Goal: Information Seeking & Learning: Check status

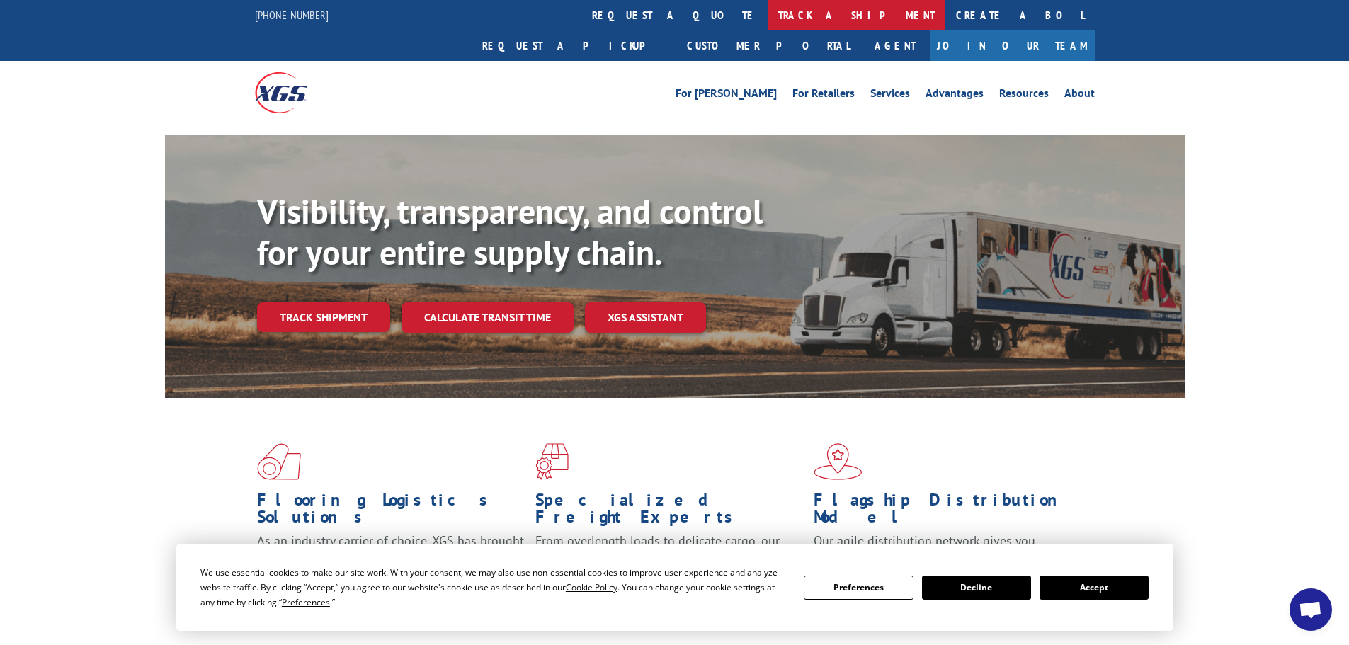
click at [768, 11] on link "track a shipment" at bounding box center [857, 15] width 178 height 30
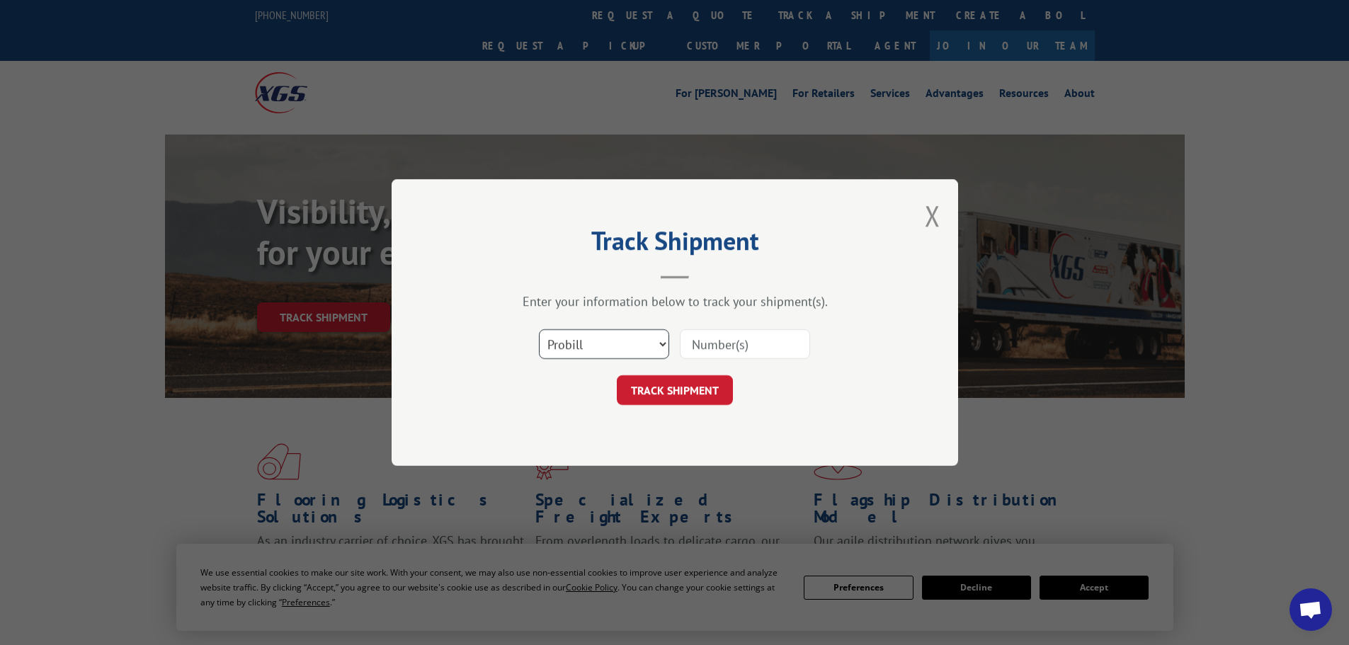
click at [592, 348] on select "Select category... Probill BOL PO" at bounding box center [604, 344] width 130 height 30
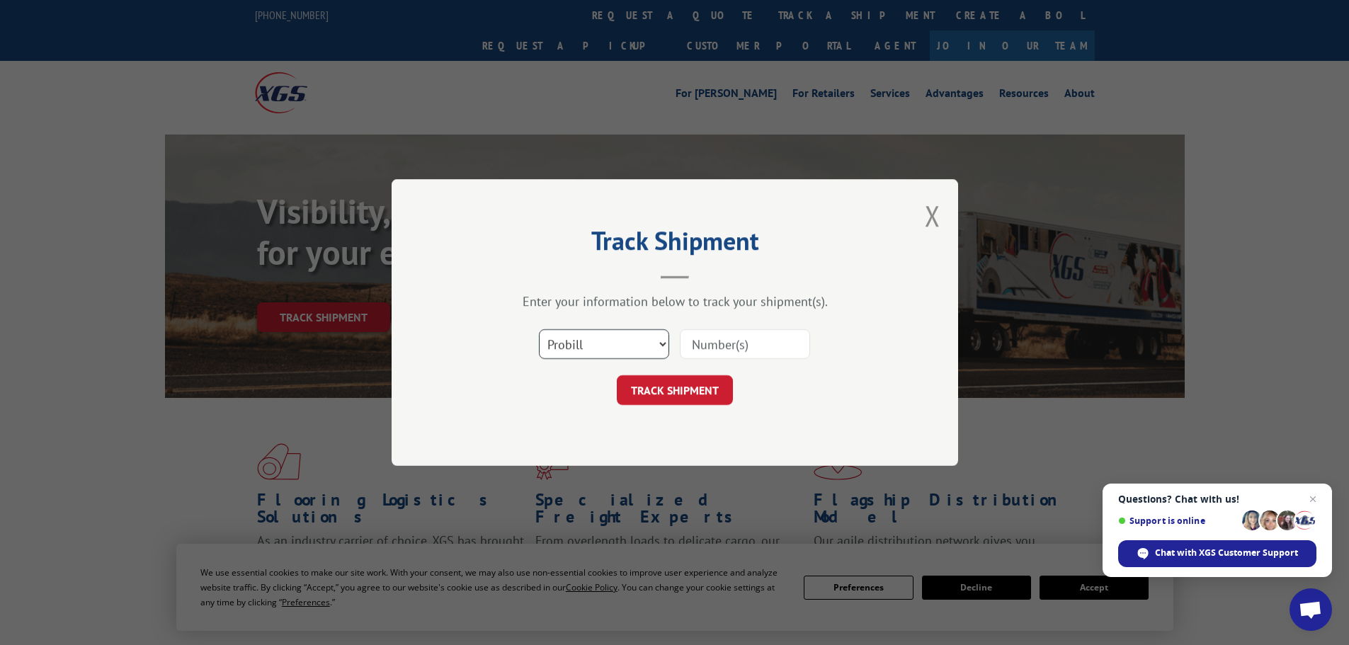
select select "bol"
click at [539, 329] on select "Select category... Probill BOL PO" at bounding box center [604, 344] width 130 height 30
click at [693, 342] on input at bounding box center [745, 344] width 130 height 30
paste input "5433375"
type input "5433375"
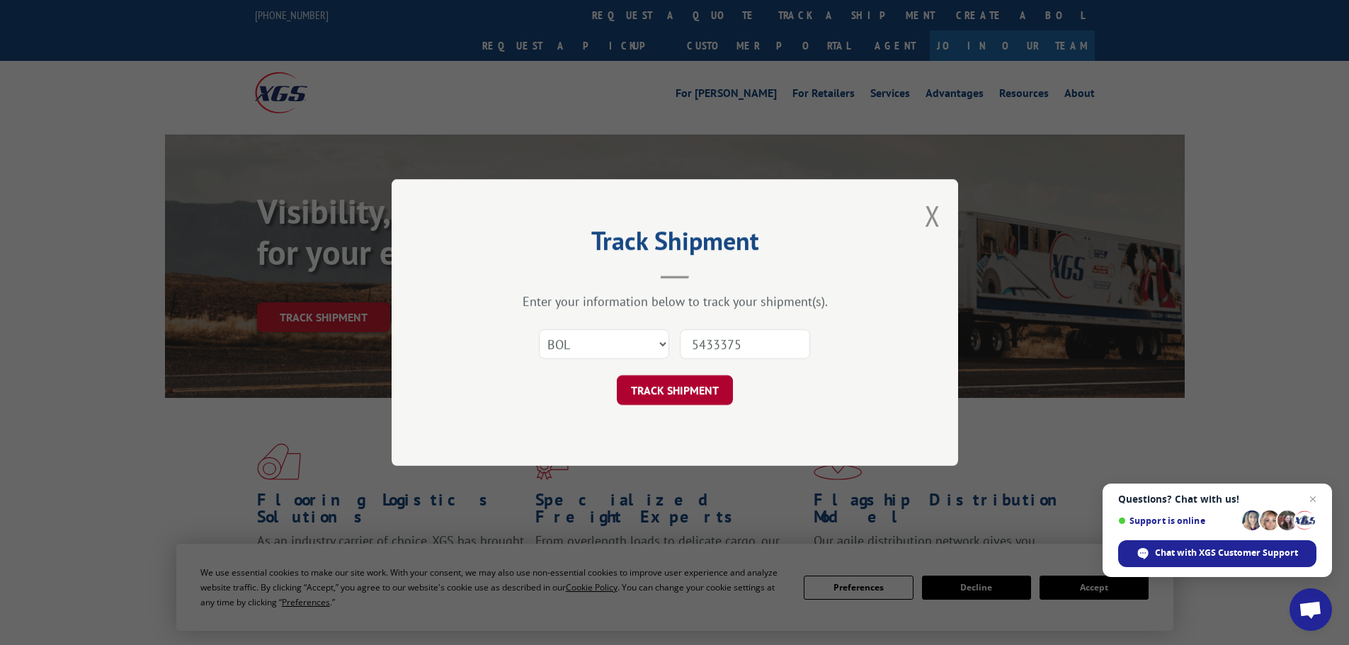
click at [698, 383] on button "TRACK SHIPMENT" at bounding box center [675, 390] width 116 height 30
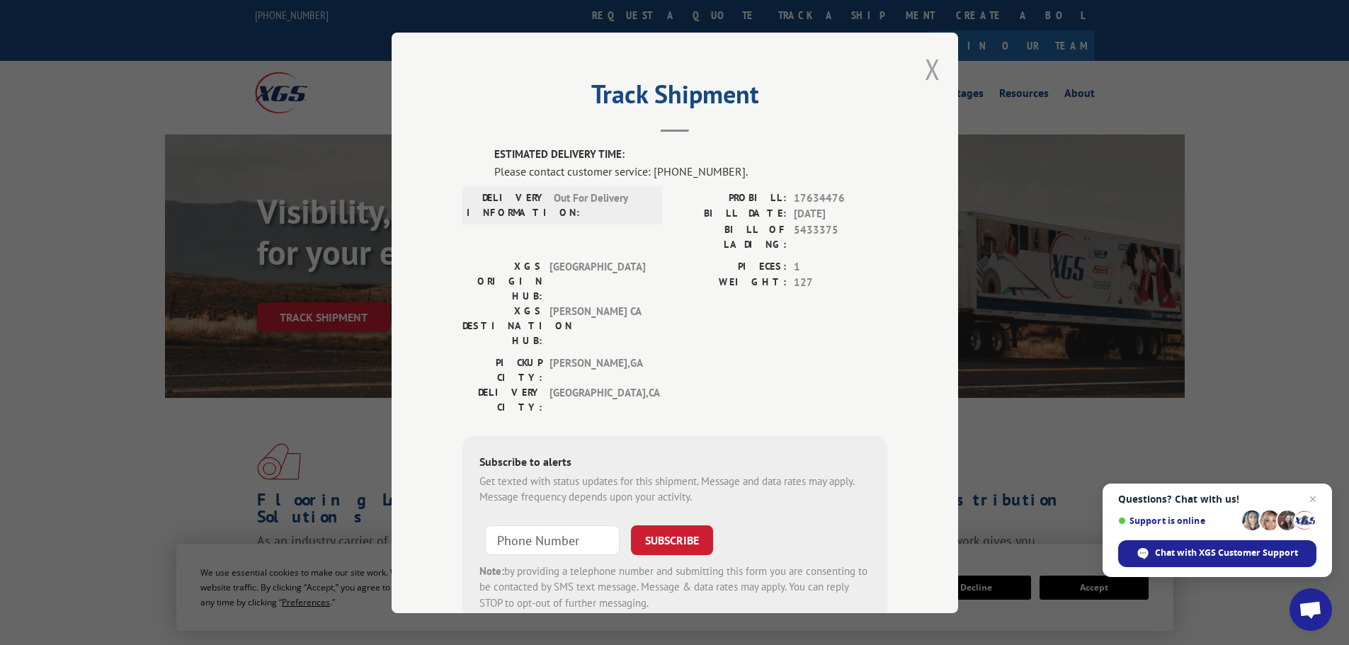
click at [925, 67] on button "Close modal" at bounding box center [933, 69] width 16 height 38
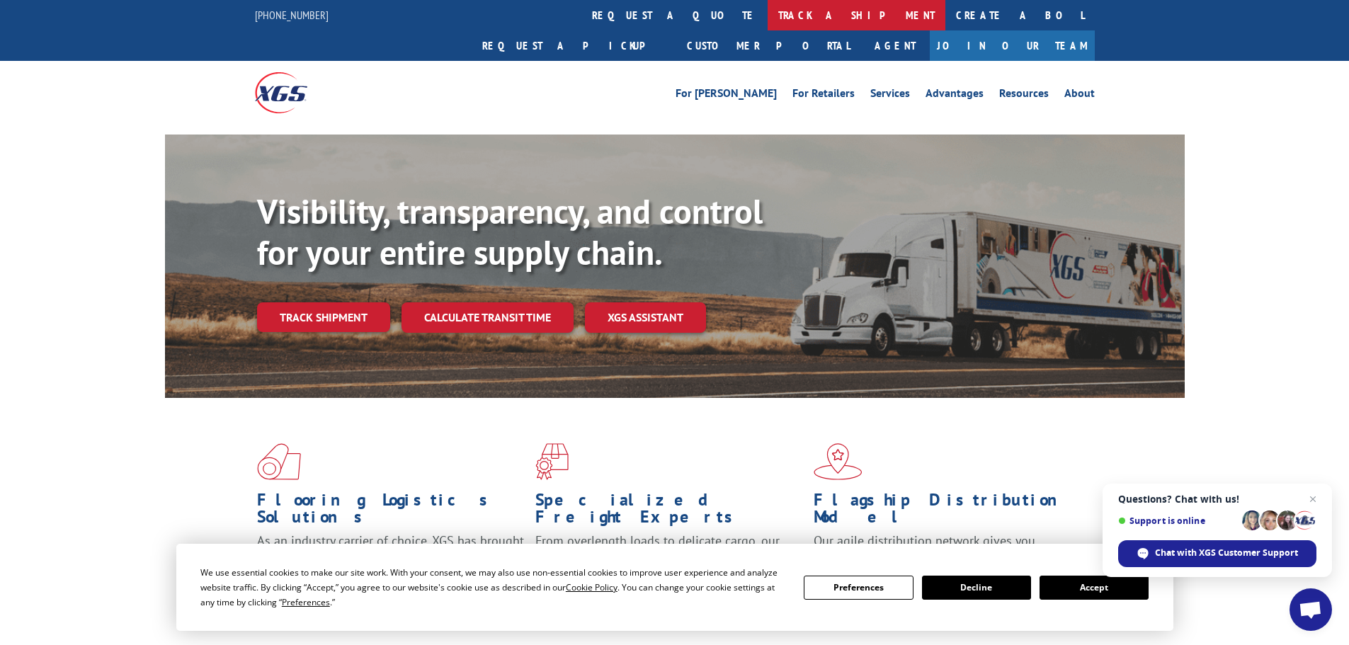
click at [768, 18] on link "track a shipment" at bounding box center [857, 15] width 178 height 30
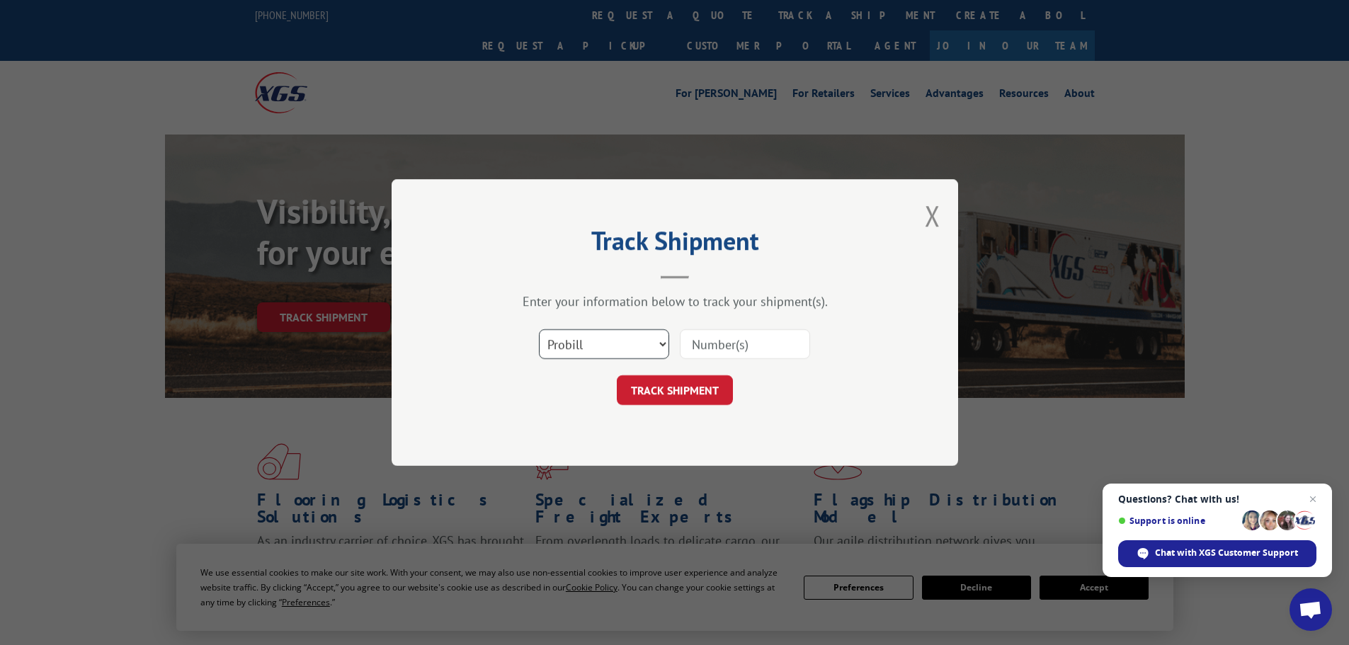
click at [581, 353] on select "Select category... Probill BOL PO" at bounding box center [604, 344] width 130 height 30
select select "bol"
click at [539, 329] on select "Select category... Probill BOL PO" at bounding box center [604, 344] width 130 height 30
click at [693, 343] on input at bounding box center [745, 344] width 130 height 30
paste input "5530721"
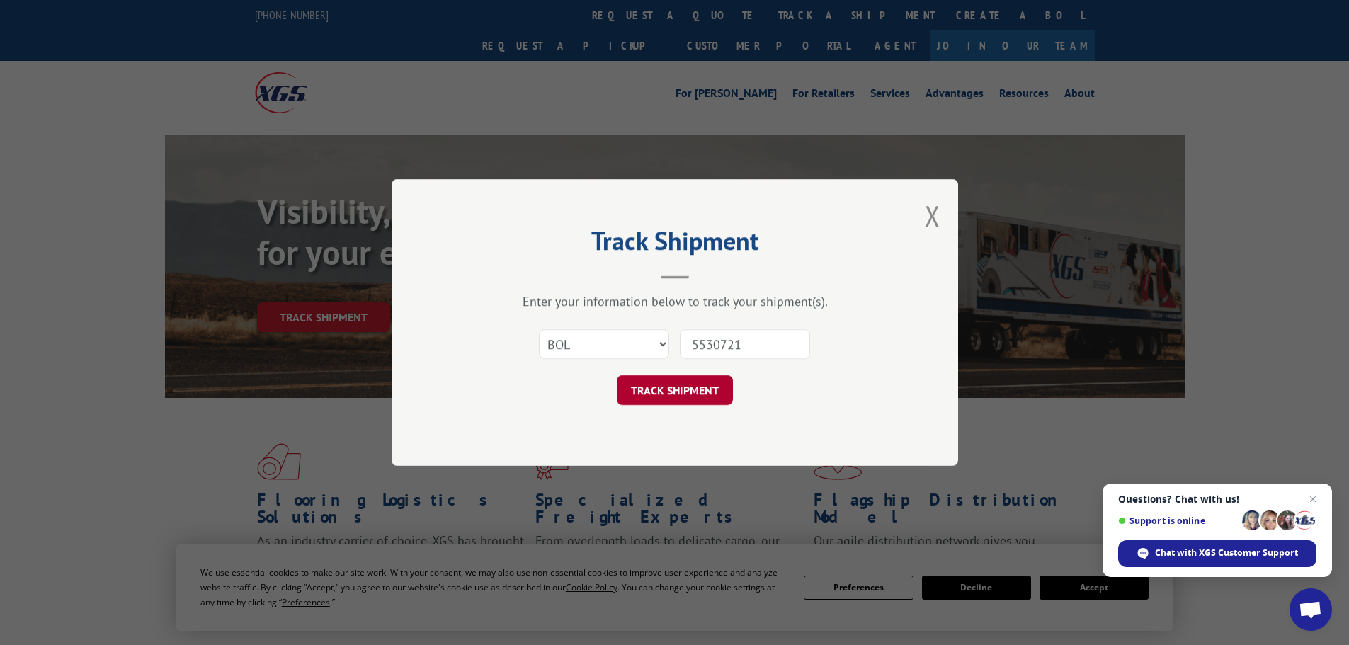
type input "5530721"
click at [671, 389] on button "TRACK SHIPMENT" at bounding box center [675, 390] width 116 height 30
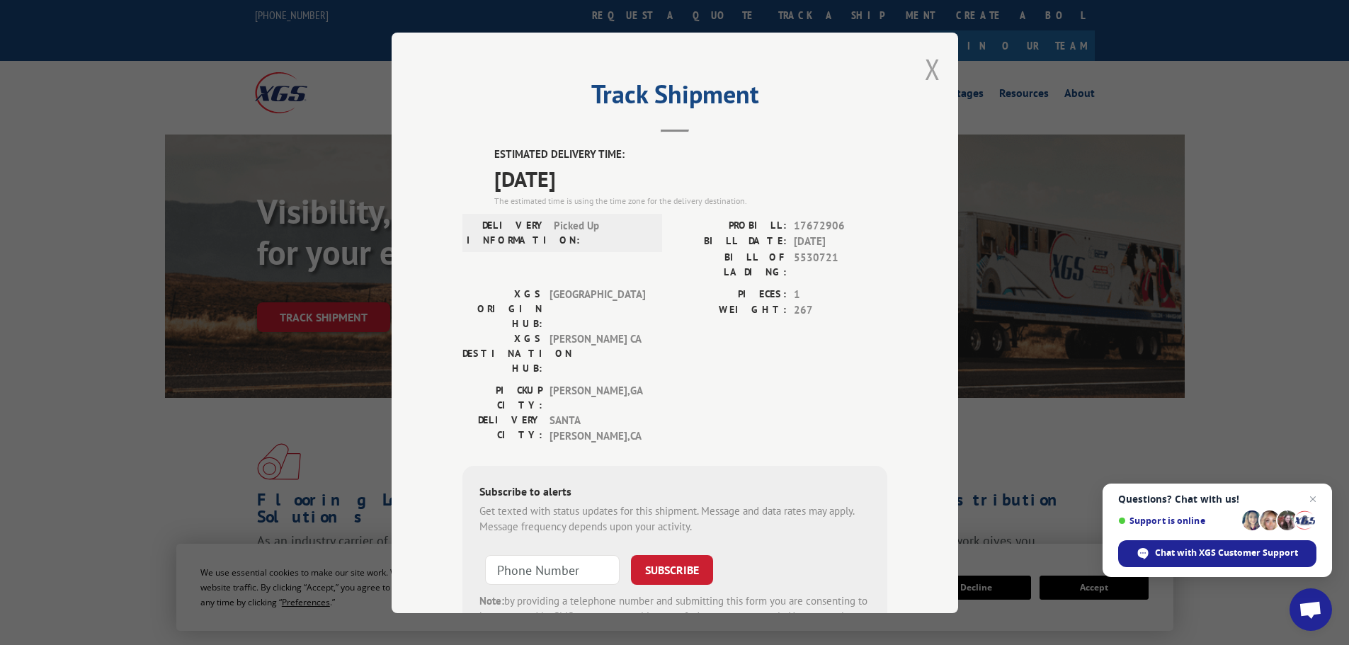
click at [925, 67] on button "Close modal" at bounding box center [933, 69] width 16 height 38
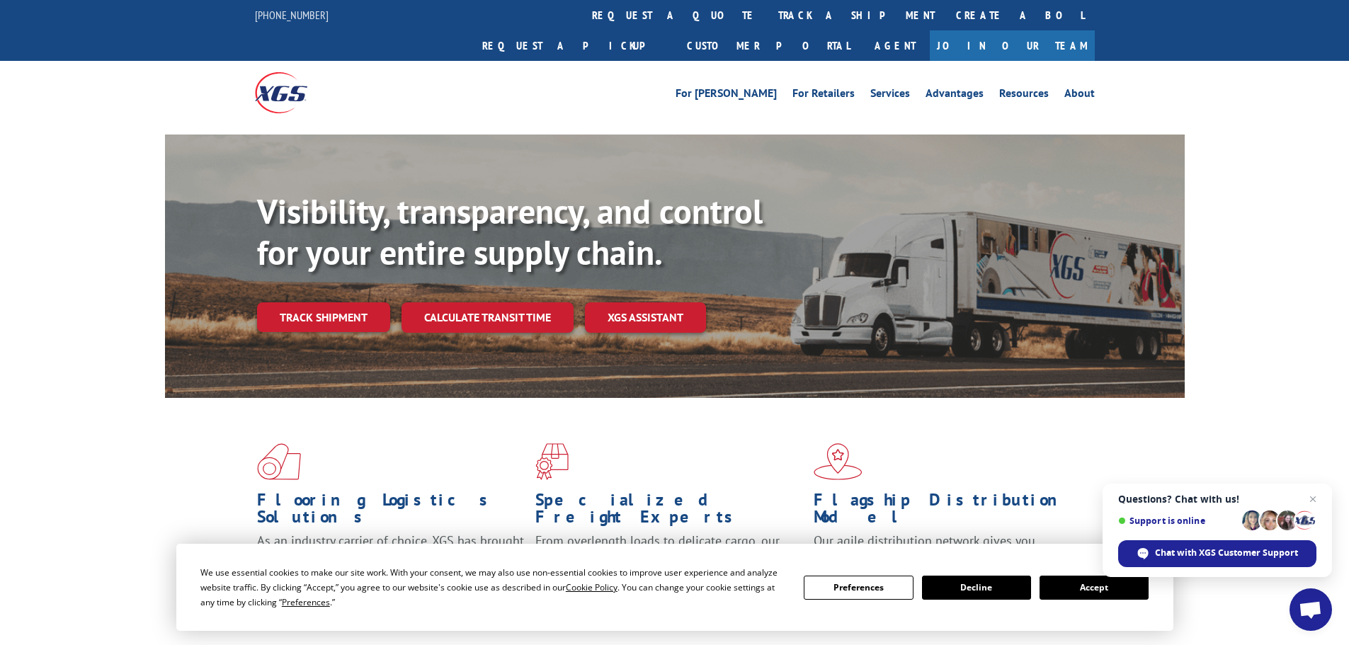
click at [768, 14] on link "track a shipment" at bounding box center [857, 15] width 178 height 30
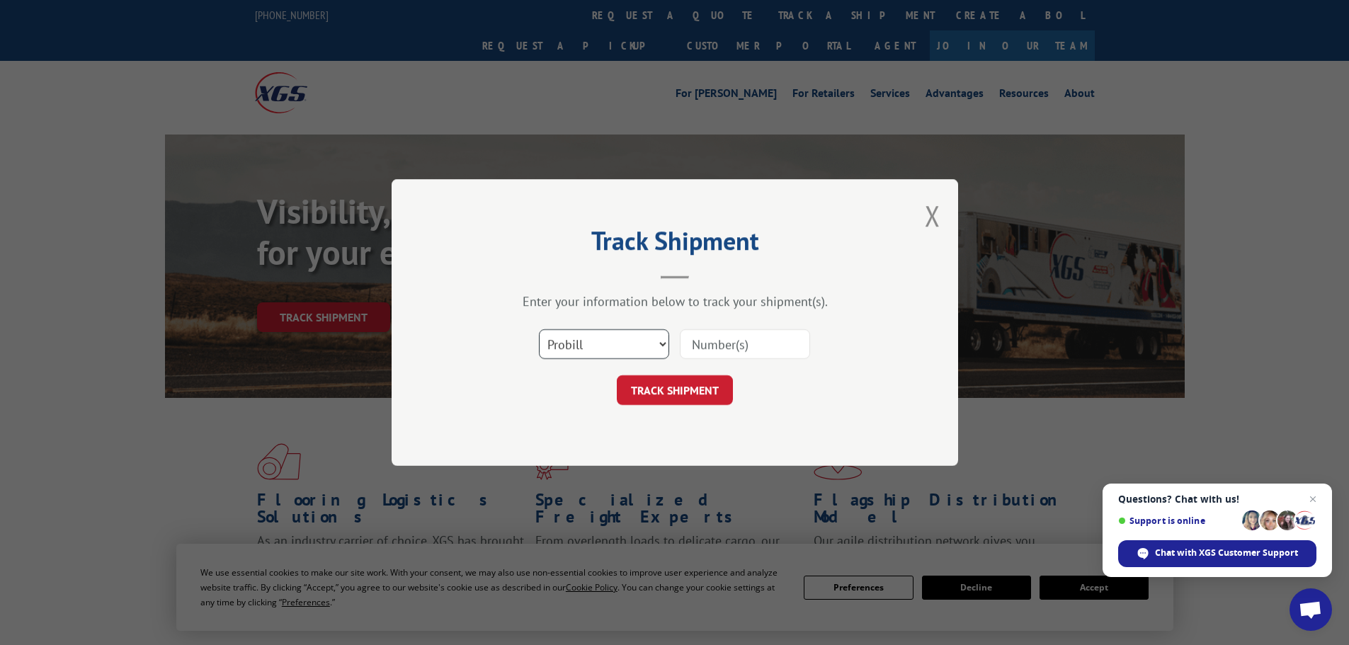
drag, startPoint x: 603, startPoint y: 340, endPoint x: 595, endPoint y: 357, distance: 18.7
click at [603, 341] on select "Select category... Probill BOL PO" at bounding box center [604, 344] width 130 height 30
select select "bol"
click at [539, 329] on select "Select category... Probill BOL PO" at bounding box center [604, 344] width 130 height 30
click at [696, 339] on input at bounding box center [745, 344] width 130 height 30
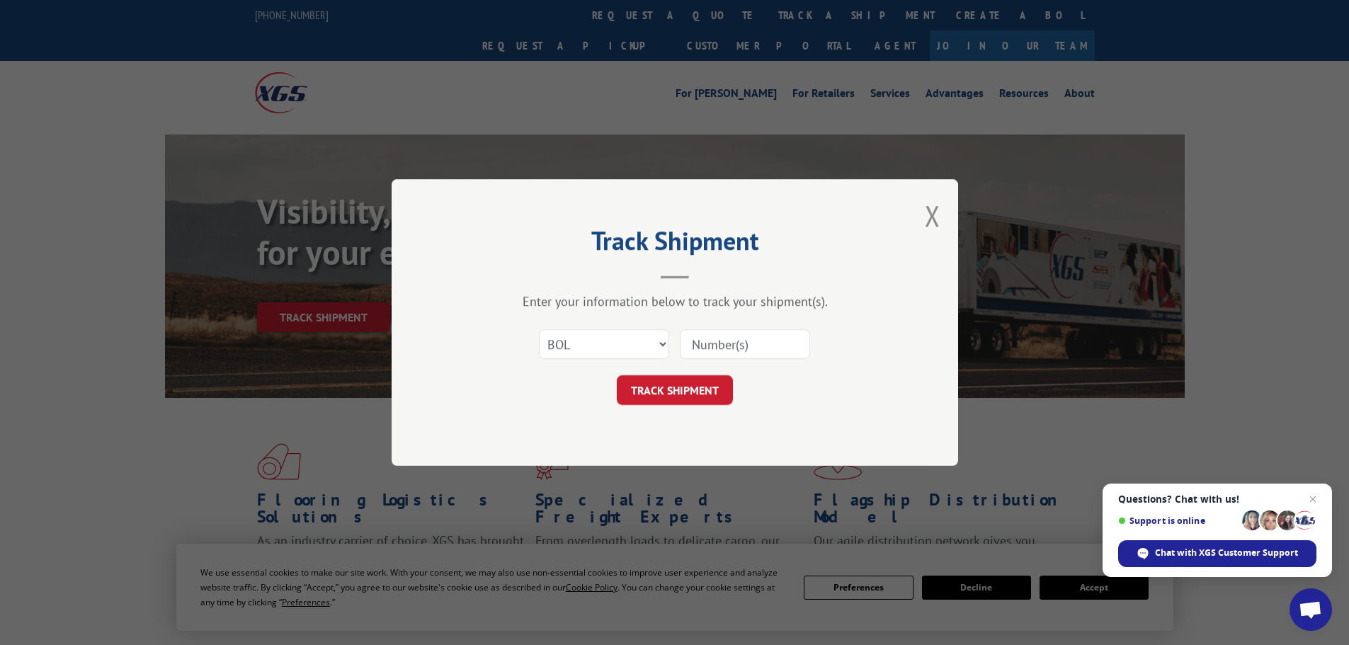
paste input "5529223"
type input "5529223"
click at [674, 380] on button "TRACK SHIPMENT" at bounding box center [675, 390] width 116 height 30
